Goal: Complete application form: Complete application form

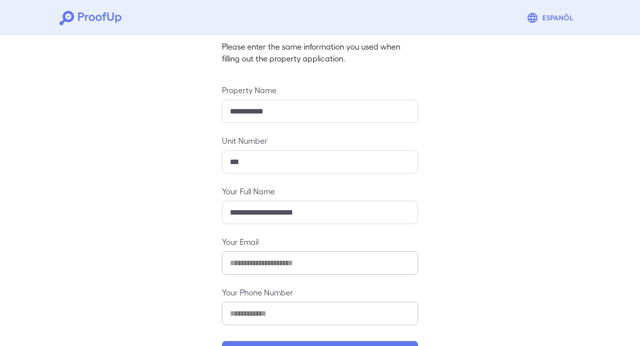
scroll to position [103, 0]
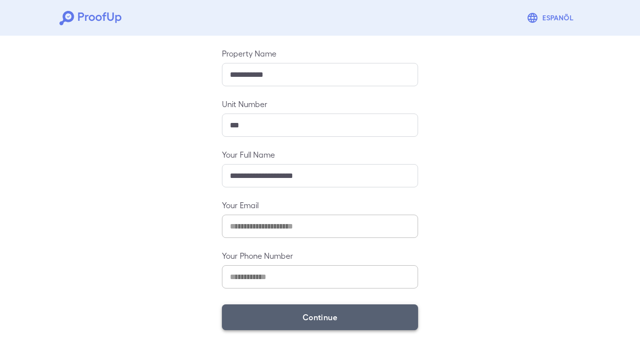
click at [339, 316] on button "Continue" at bounding box center [320, 317] width 196 height 26
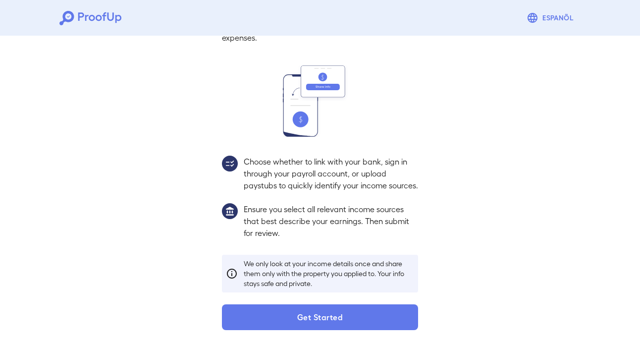
click at [339, 316] on button "Get Started" at bounding box center [320, 317] width 196 height 26
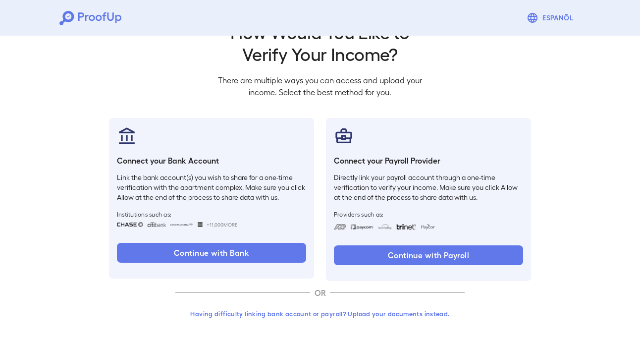
scroll to position [33, 0]
click at [339, 316] on button "Having difficulty linking bank account or payroll? Upload your documents instea…" at bounding box center [319, 314] width 289 height 18
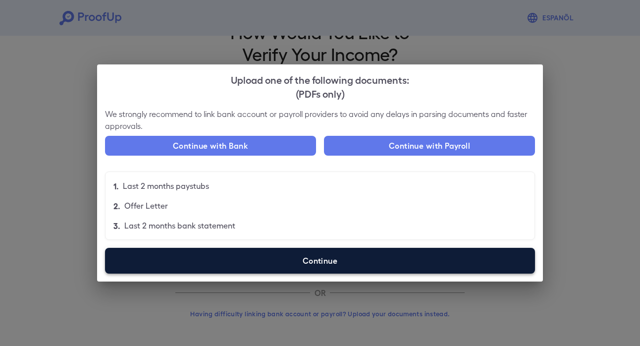
click at [340, 265] on label "Continue" at bounding box center [320, 261] width 430 height 26
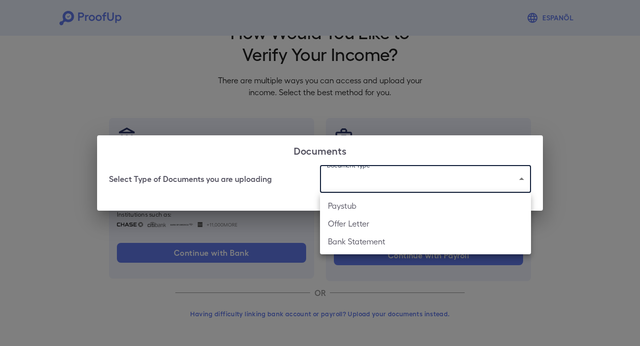
click at [363, 186] on body "Espanõl Go back How Would You Like to Verify Your Income? There are multiple wa…" at bounding box center [320, 156] width 640 height 379
click at [363, 205] on li "Paystub" at bounding box center [425, 206] width 211 height 18
type input "*******"
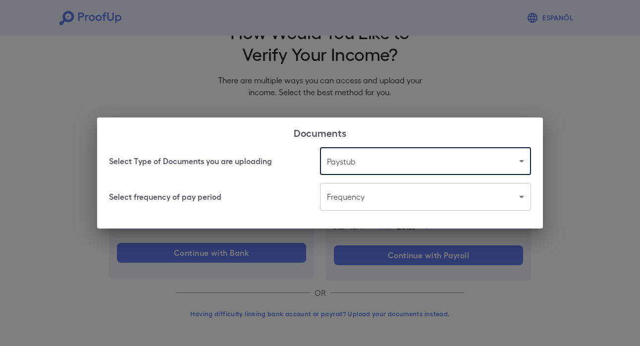
click at [400, 200] on body "Espanõl Go back How Would You Like to Verify Your Income? There are multiple wa…" at bounding box center [320, 156] width 640 height 379
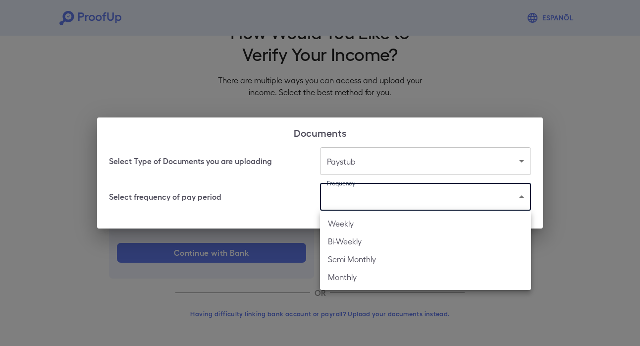
click at [385, 243] on li "Bi-Weekly" at bounding box center [425, 241] width 211 height 18
type input "*********"
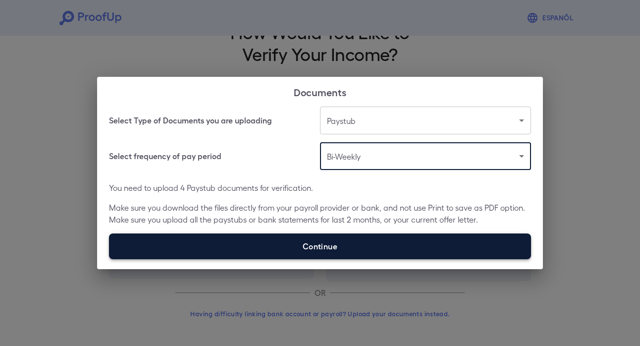
click at [384, 248] on label "Continue" at bounding box center [320, 246] width 422 height 26
click at [110, 259] on input "Continue" at bounding box center [109, 259] width 0 height 0
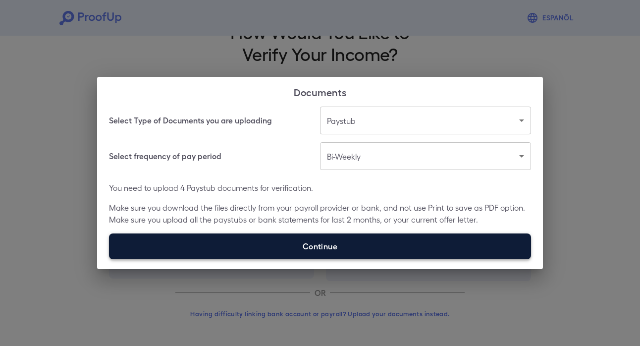
type input "**********"
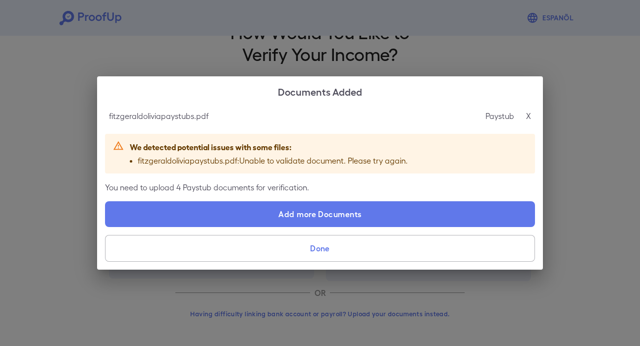
click at [403, 245] on button "Done" at bounding box center [320, 248] width 430 height 27
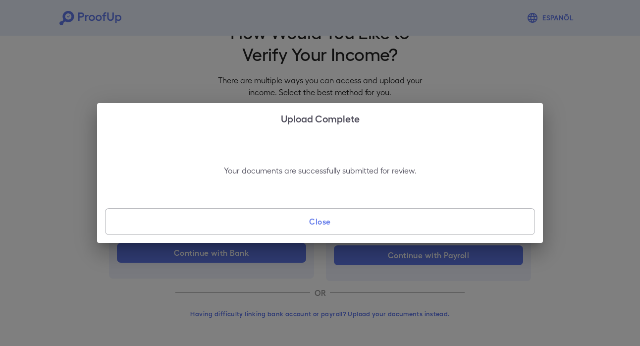
click at [328, 225] on button "Close" at bounding box center [320, 221] width 430 height 27
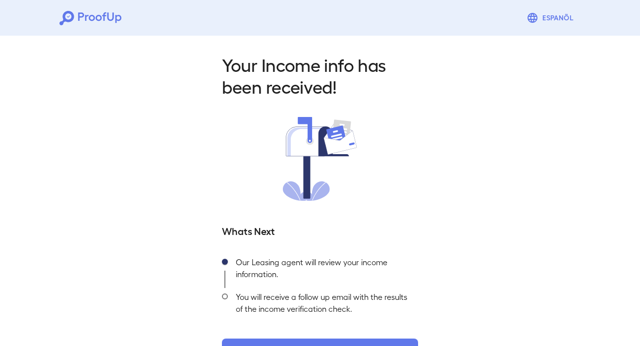
scroll to position [34, 0]
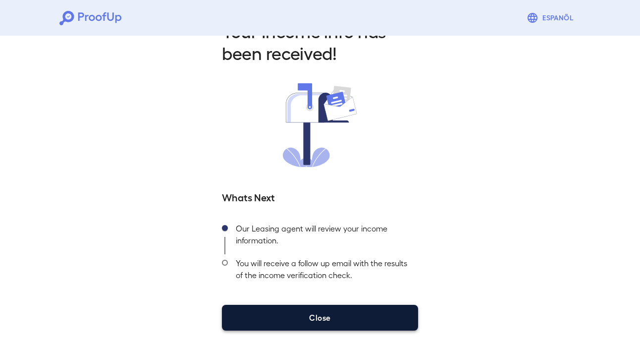
click at [358, 310] on button "Close" at bounding box center [320, 318] width 196 height 26
click at [380, 319] on button "Close" at bounding box center [320, 318] width 196 height 26
click at [350, 318] on button "Close" at bounding box center [320, 318] width 196 height 26
